Goal: Task Accomplishment & Management: Manage account settings

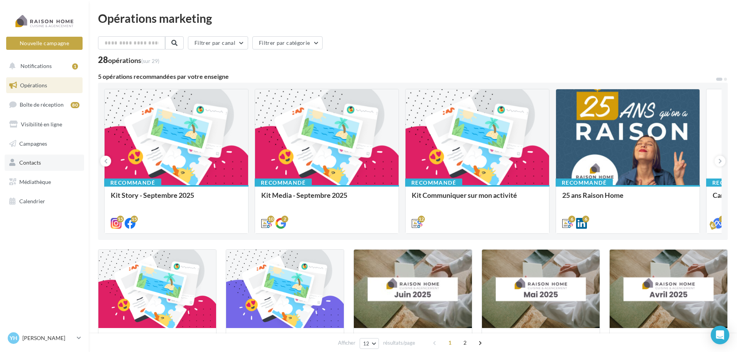
click at [52, 156] on link "Contacts" at bounding box center [44, 162] width 79 height 16
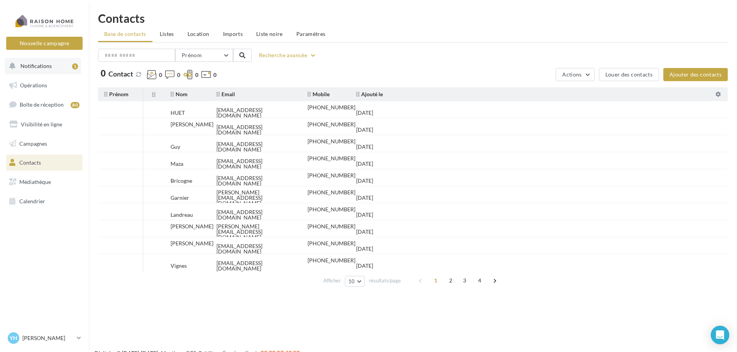
click at [44, 60] on button "Notifications 1" at bounding box center [43, 66] width 76 height 16
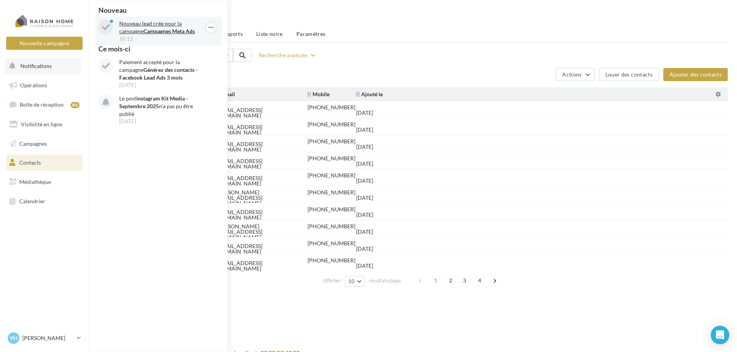
click at [189, 34] on p "Nouveau lead crée pour la campagne Campagnes Meta Ads" at bounding box center [164, 27] width 90 height 15
click at [173, 31] on strong "Campagnes Meta Ads" at bounding box center [169, 31] width 51 height 7
click at [286, 308] on div "Nouvelle campagne Nouvelle campagne Notifications Nouveau Nouveau lead crée pou…" at bounding box center [368, 188] width 737 height 352
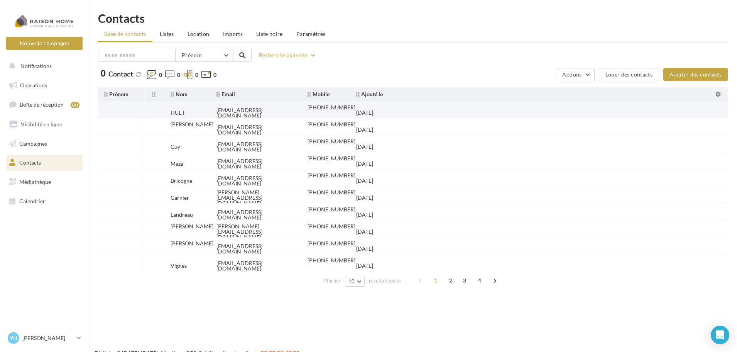
click at [267, 107] on div "[EMAIL_ADDRESS][DOMAIN_NAME]" at bounding box center [255, 112] width 79 height 11
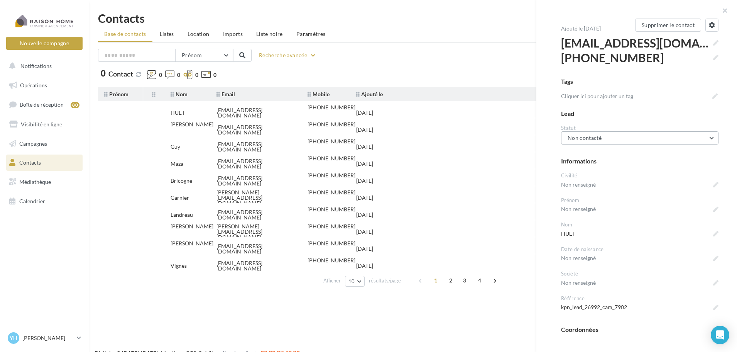
click at [684, 134] on button "Non contacté" at bounding box center [639, 137] width 157 height 13
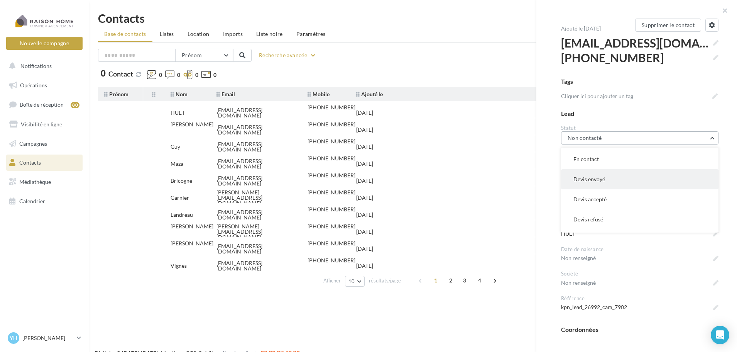
scroll to position [77, 0]
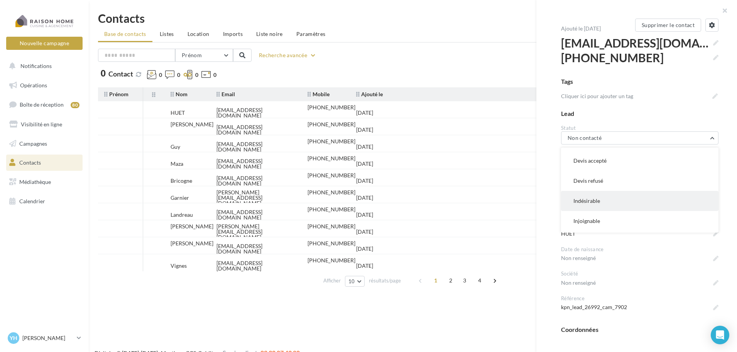
click at [639, 204] on button "Indésirable" at bounding box center [639, 201] width 157 height 20
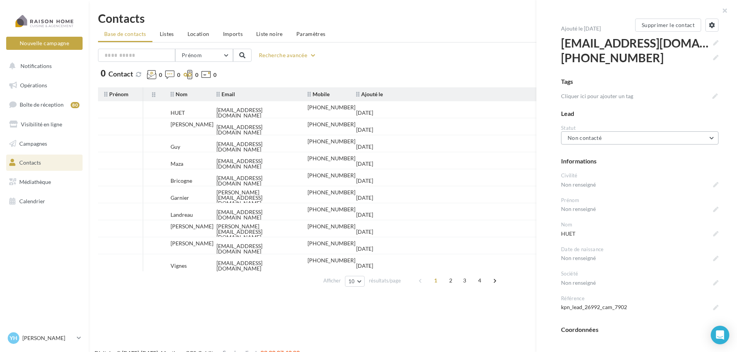
click at [629, 139] on button "Non contacté" at bounding box center [639, 137] width 157 height 13
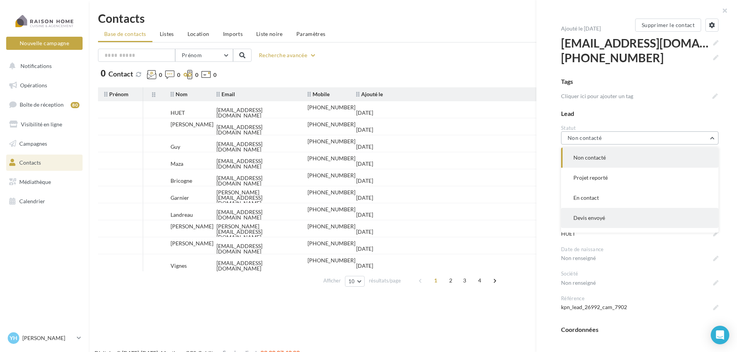
scroll to position [39, 0]
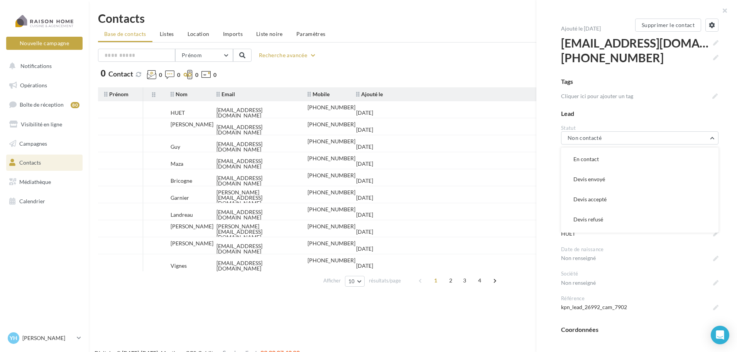
drag, startPoint x: 710, startPoint y: 184, endPoint x: 713, endPoint y: 203, distance: 19.2
click at [713, 203] on div "Non contacté Projet reporté En contact [PERSON_NAME] envoyé [PERSON_NAME] accep…" at bounding box center [639, 189] width 157 height 85
click at [647, 137] on button "Non contacté" at bounding box center [639, 137] width 157 height 13
click at [593, 187] on button "Indésirable" at bounding box center [639, 182] width 157 height 20
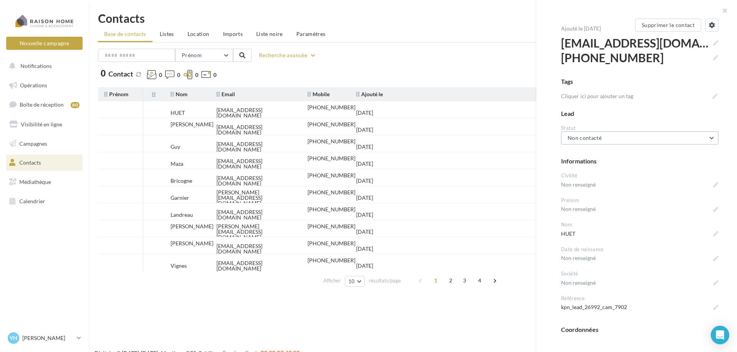
click at [664, 133] on button "Non contacté" at bounding box center [639, 137] width 157 height 13
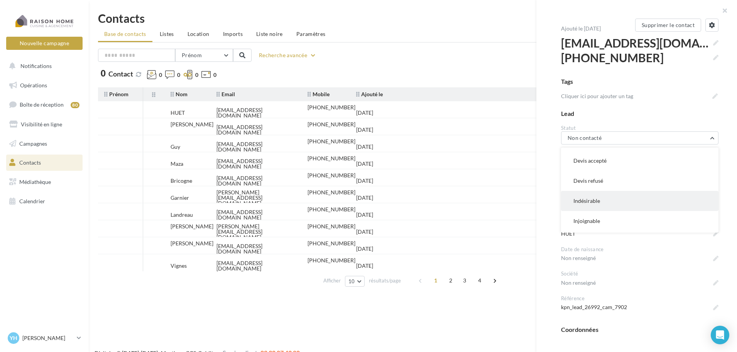
click at [628, 203] on button "Indésirable" at bounding box center [639, 201] width 157 height 20
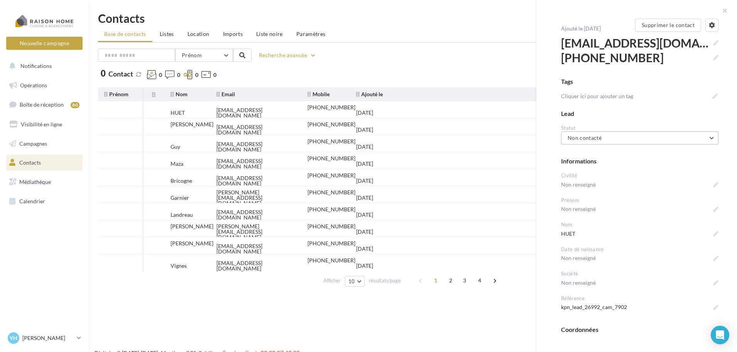
click at [589, 139] on span "Non contacté" at bounding box center [585, 137] width 34 height 7
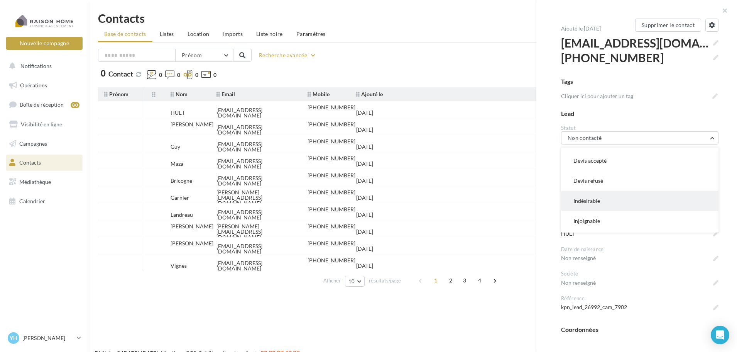
click at [595, 199] on span "Indésirable" at bounding box center [586, 200] width 27 height 7
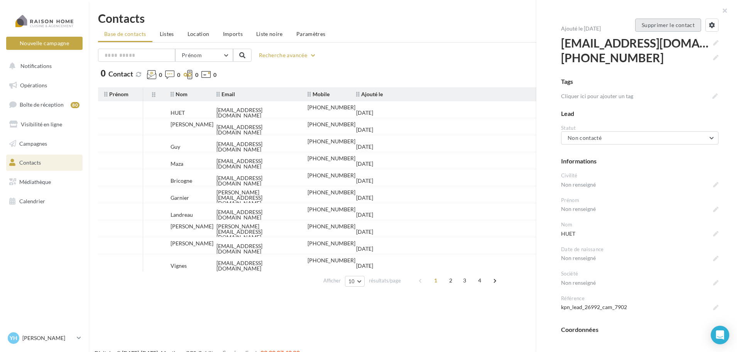
click at [676, 27] on button "Supprimer le contact" at bounding box center [668, 25] width 66 height 13
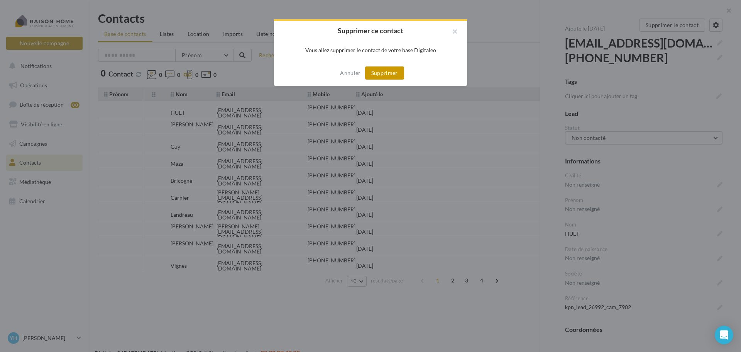
click at [388, 76] on button "Supprimer" at bounding box center [384, 72] width 39 height 13
